Goal: Find specific page/section: Find specific page/section

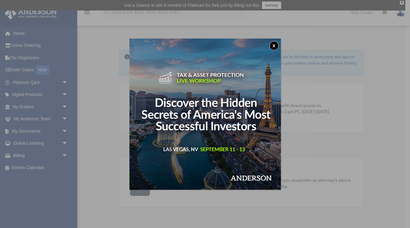
click at [273, 46] on button "x" at bounding box center [273, 45] width 9 height 9
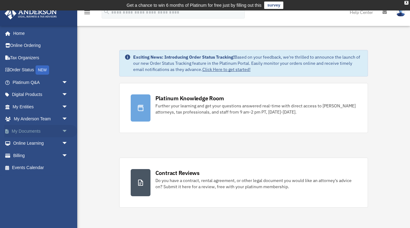
click at [48, 129] on link "My Documents arrow_drop_down" at bounding box center [40, 131] width 73 height 12
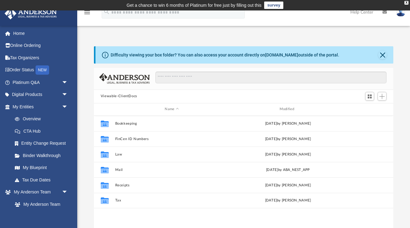
scroll to position [140, 299]
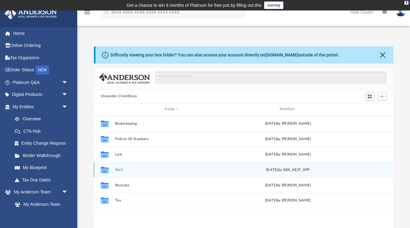
click at [159, 165] on div "Collaborated Folder Mail [DATE] by ABA_NEST_APP" at bounding box center [243, 169] width 299 height 15
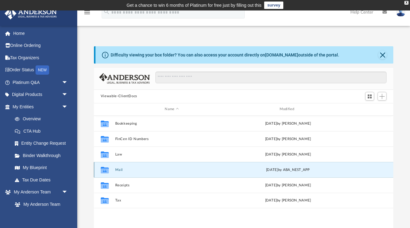
click at [107, 170] on icon "grid" at bounding box center [105, 170] width 8 height 5
click at [140, 171] on button "Mail" at bounding box center [171, 170] width 113 height 4
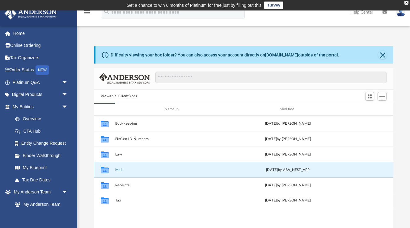
click at [140, 171] on button "Mail" at bounding box center [171, 170] width 113 height 4
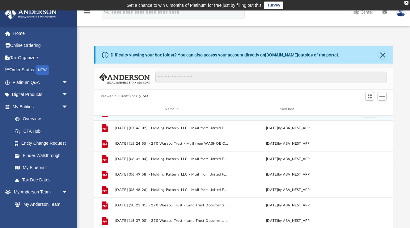
scroll to position [11, 0]
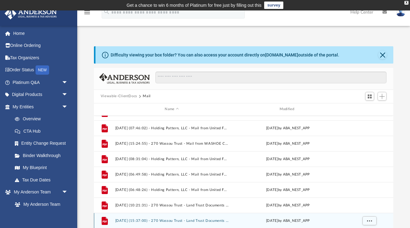
click at [138, 221] on button "[DATE] (15:37:00) - 270 Wassou Trust - Land Trust Documents from [PERSON_NAME].…" at bounding box center [171, 221] width 113 height 4
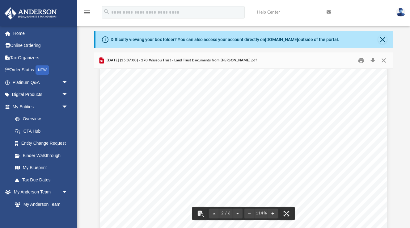
scroll to position [454, 0]
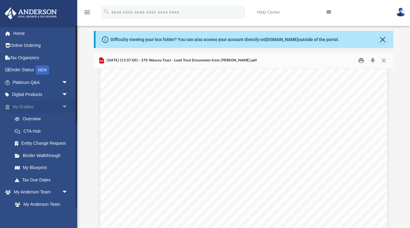
click at [27, 105] on link "My Entities arrow_drop_down" at bounding box center [40, 107] width 73 height 12
click at [65, 104] on span "arrow_drop_down" at bounding box center [68, 107] width 12 height 13
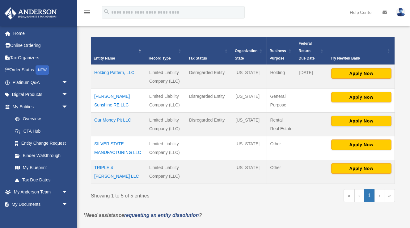
scroll to position [130, 0]
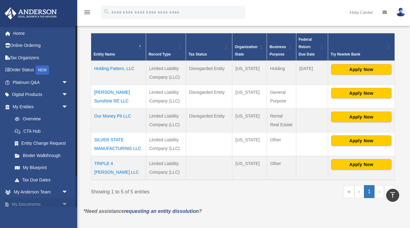
click at [65, 202] on span "arrow_drop_down" at bounding box center [68, 204] width 12 height 13
click at [65, 202] on span "arrow_drop_up" at bounding box center [68, 204] width 12 height 13
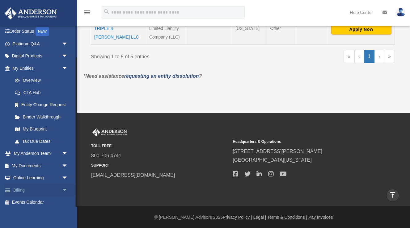
scroll to position [38, 0]
click at [64, 164] on span "arrow_drop_down" at bounding box center [68, 166] width 12 height 13
click at [23, 175] on link "Box" at bounding box center [43, 178] width 69 height 12
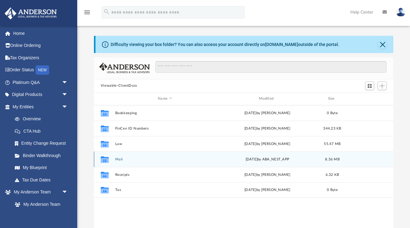
scroll to position [140, 299]
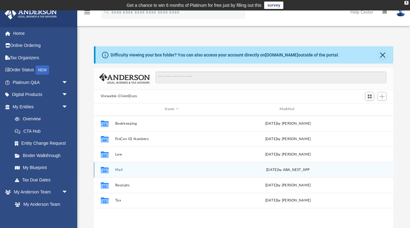
click at [133, 169] on button "Mail" at bounding box center [171, 170] width 113 height 4
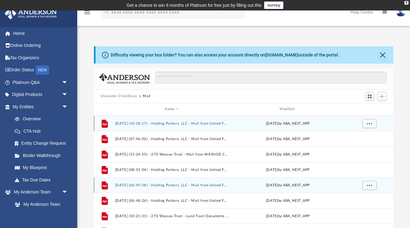
scroll to position [0, 0]
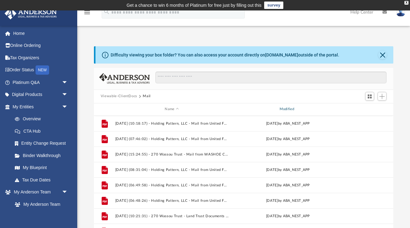
click at [290, 110] on div "Modified" at bounding box center [288, 110] width 114 height 6
